Goal: Use online tool/utility: Utilize a website feature to perform a specific function

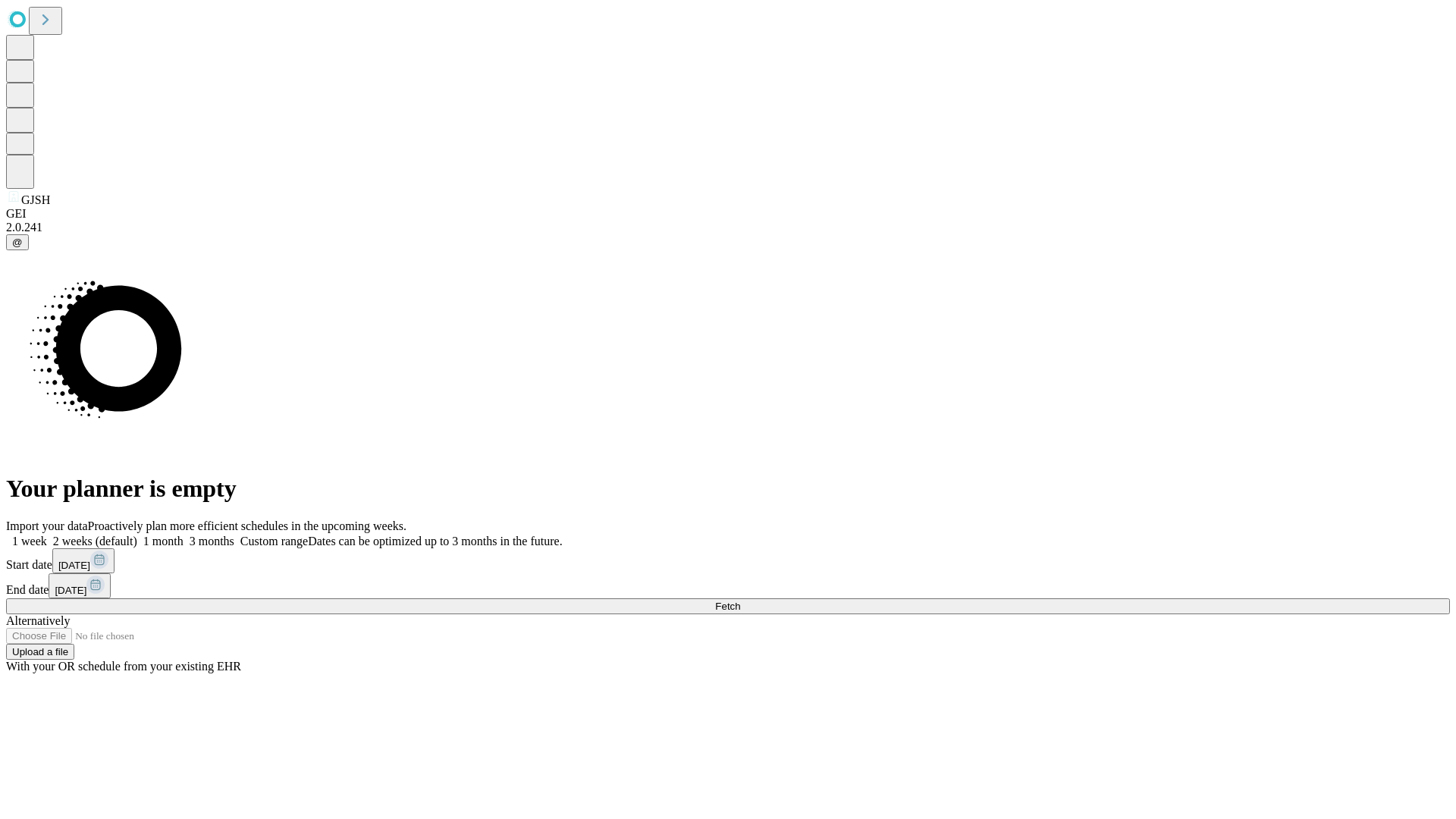
click at [740, 601] on span "Fetch" at bounding box center [728, 606] width 25 height 11
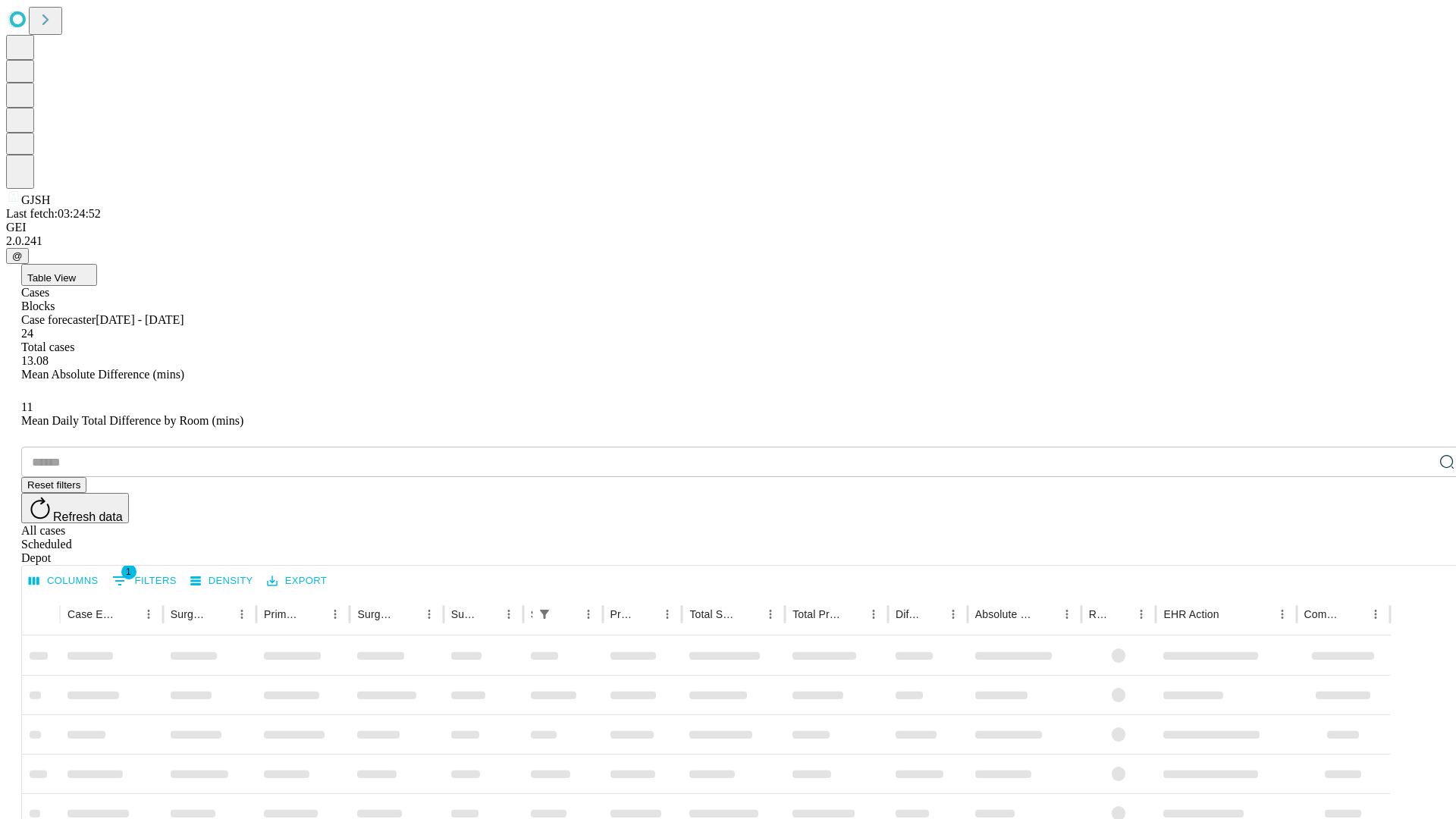
click at [76, 272] on span "Table View" at bounding box center [52, 278] width 48 height 11
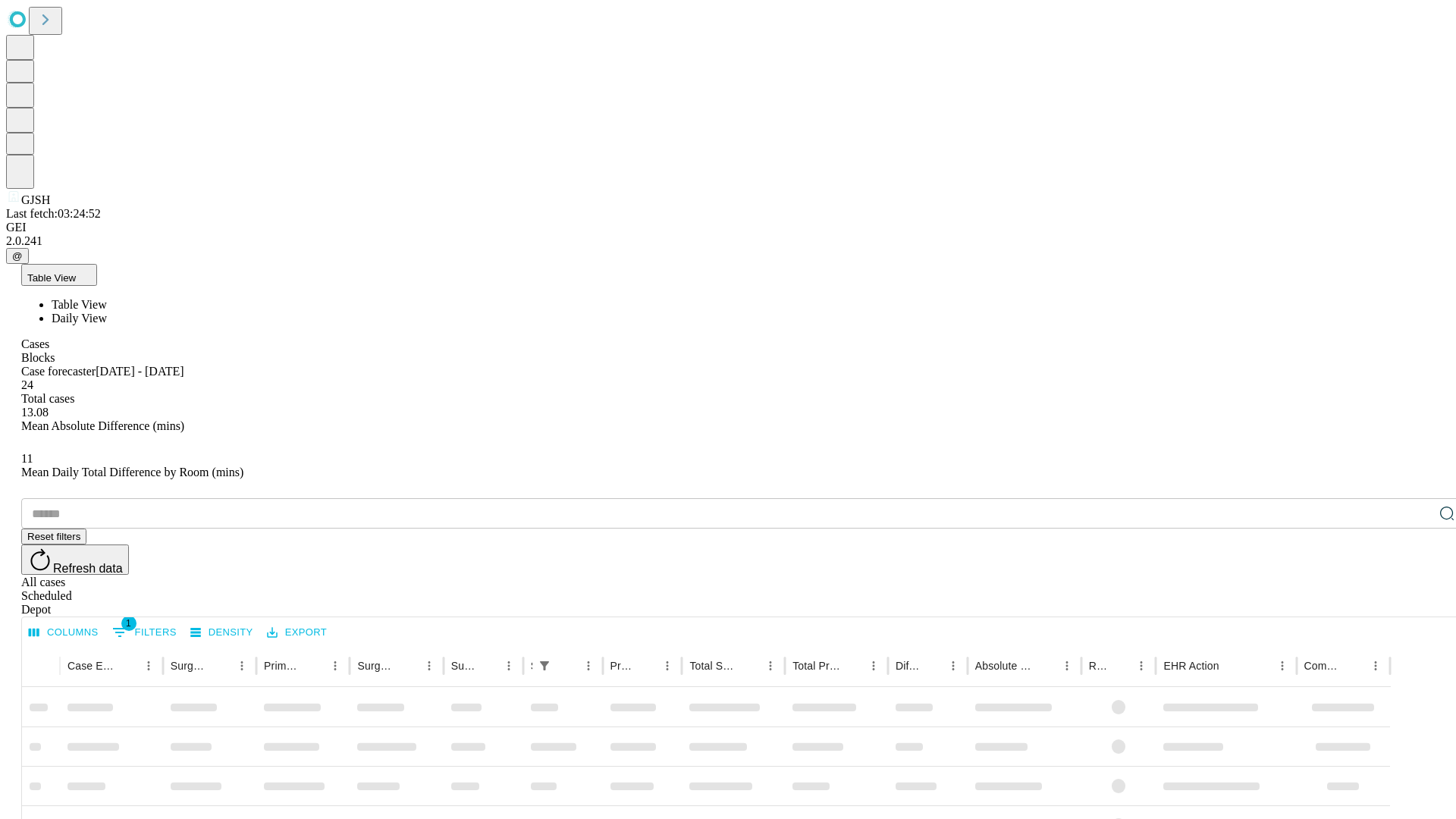
click at [107, 312] on span "Daily View" at bounding box center [79, 318] width 56 height 13
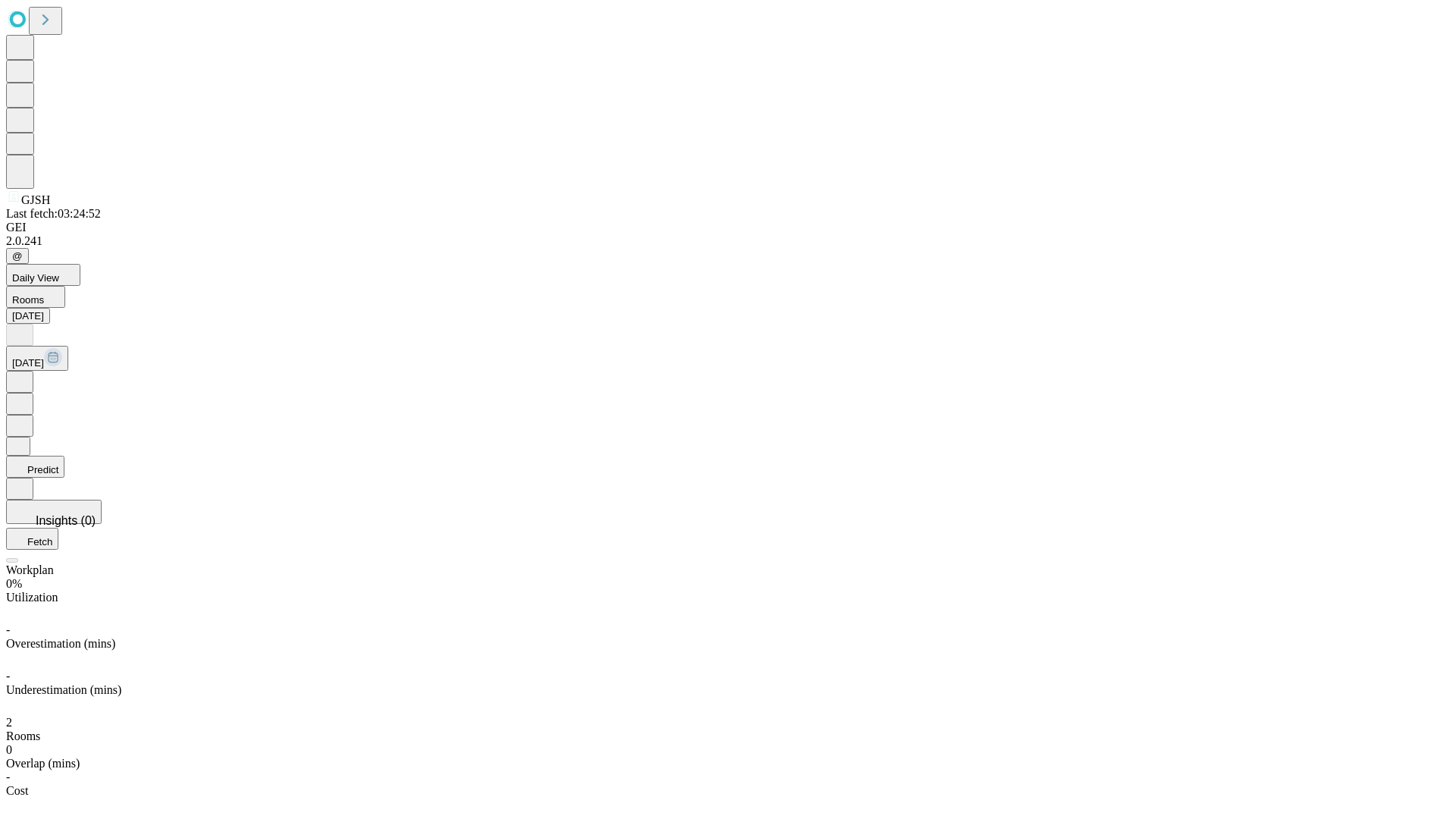
click at [64, 456] on button "Predict" at bounding box center [35, 466] width 58 height 22
